Goal: Find specific page/section: Find specific page/section

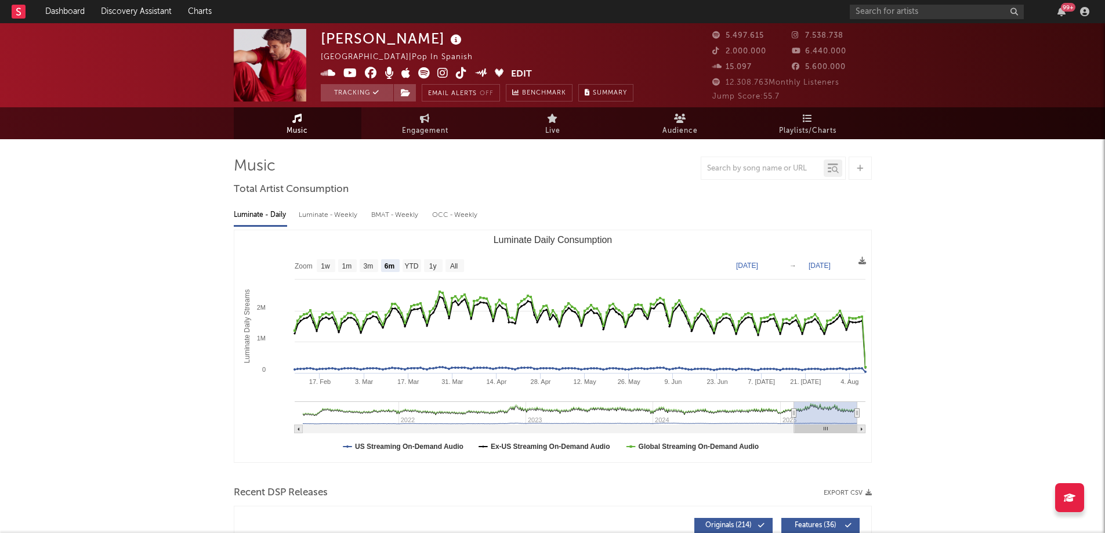
select select "6m"
click at [890, 17] on input "text" at bounding box center [937, 12] width 174 height 15
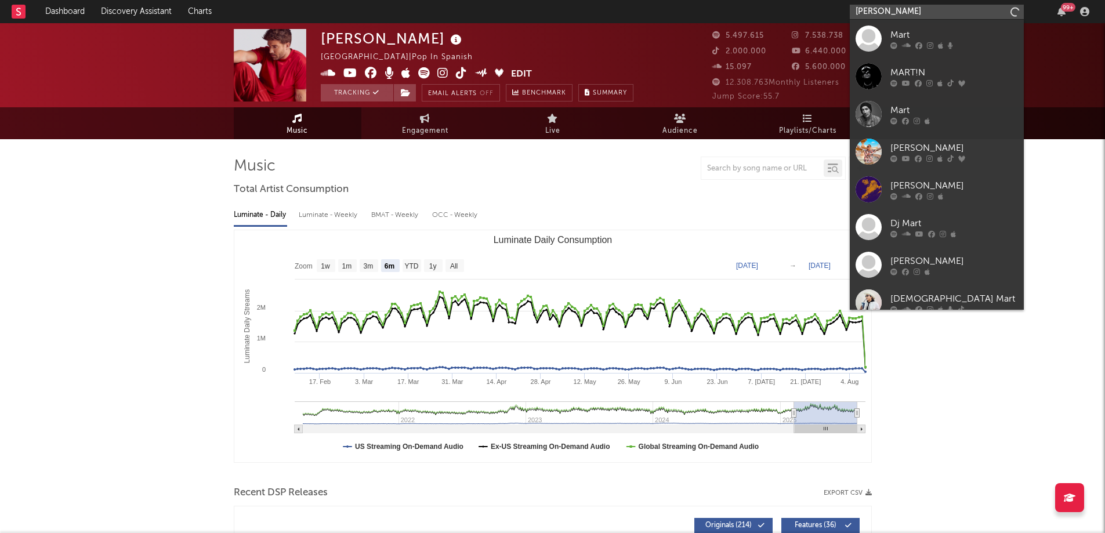
type input "[PERSON_NAME]"
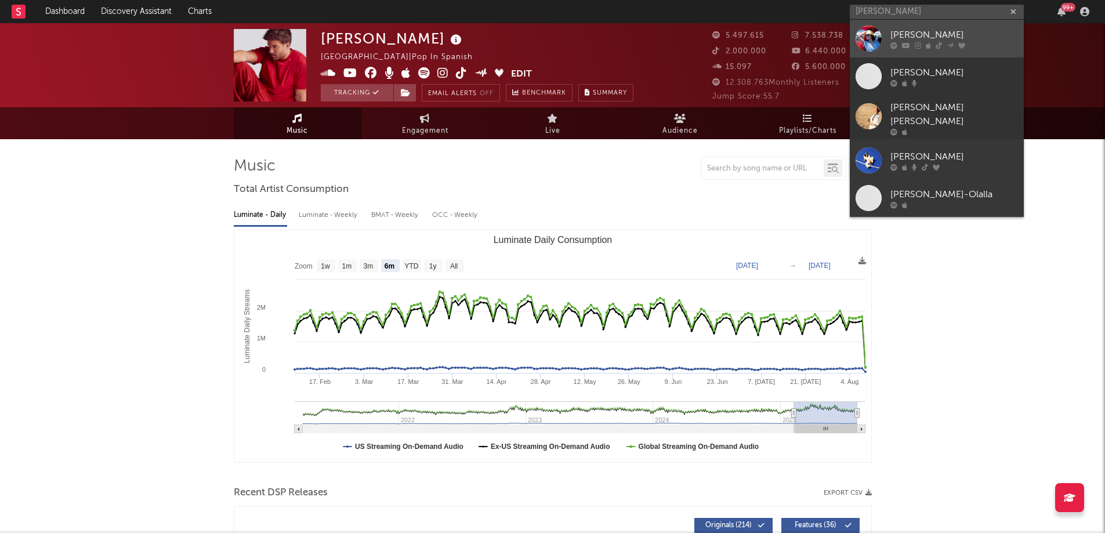
click at [901, 41] on div "[PERSON_NAME]" at bounding box center [954, 35] width 128 height 14
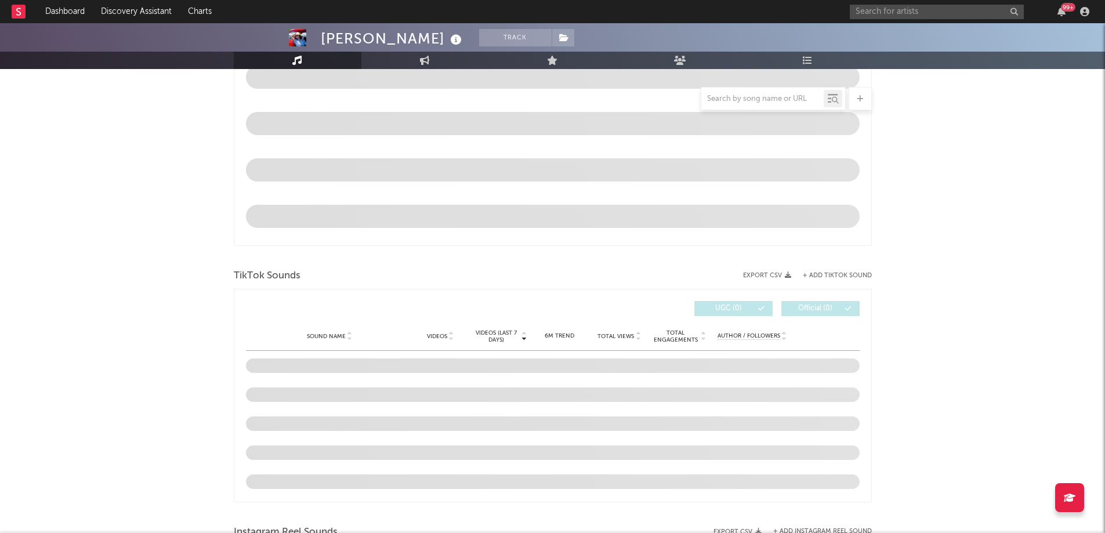
scroll to position [531, 0]
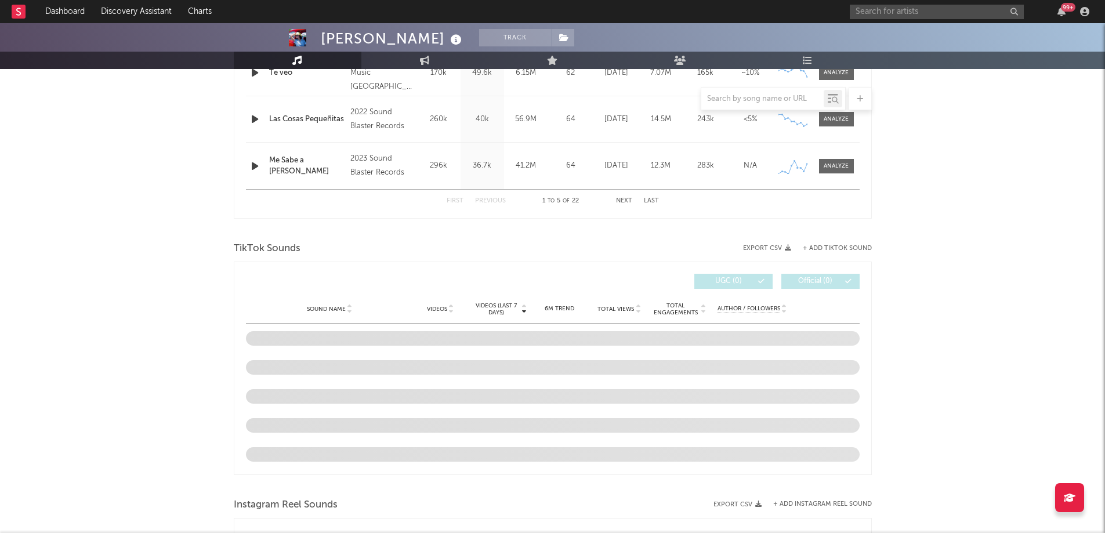
select select "6m"
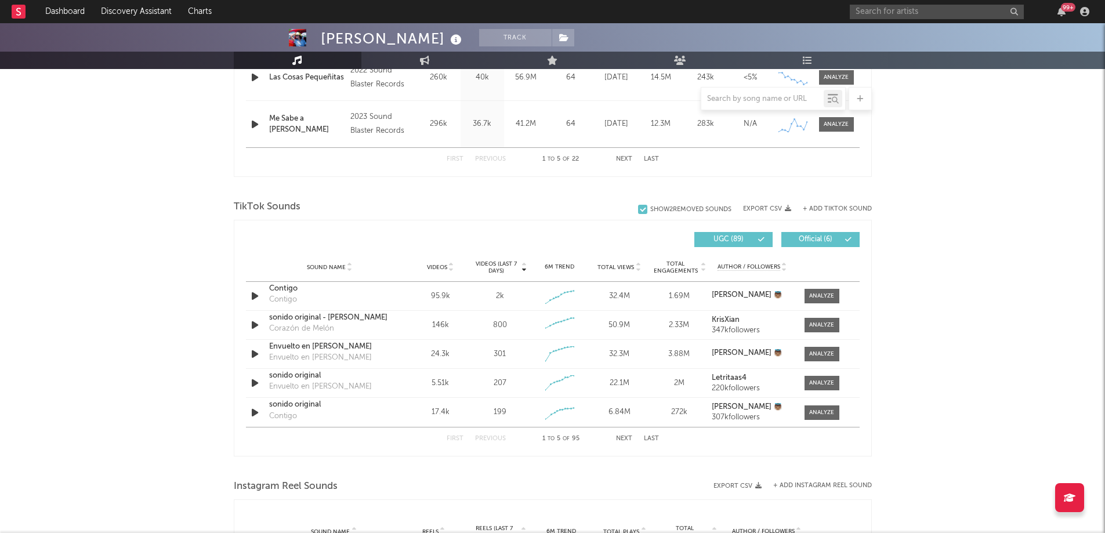
scroll to position [665, 0]
